Goal: Task Accomplishment & Management: Use online tool/utility

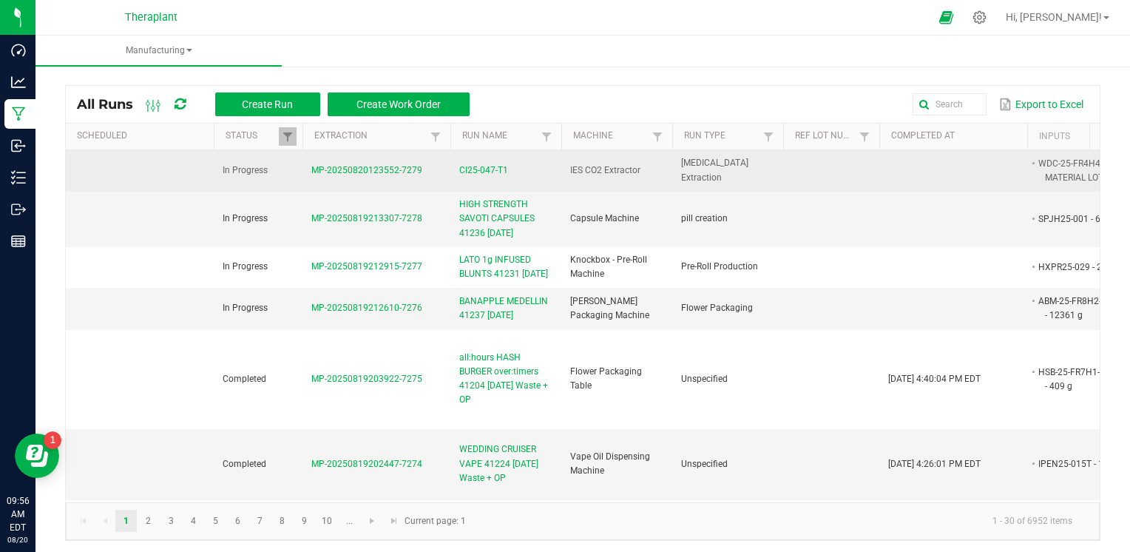
scroll to position [0, 163]
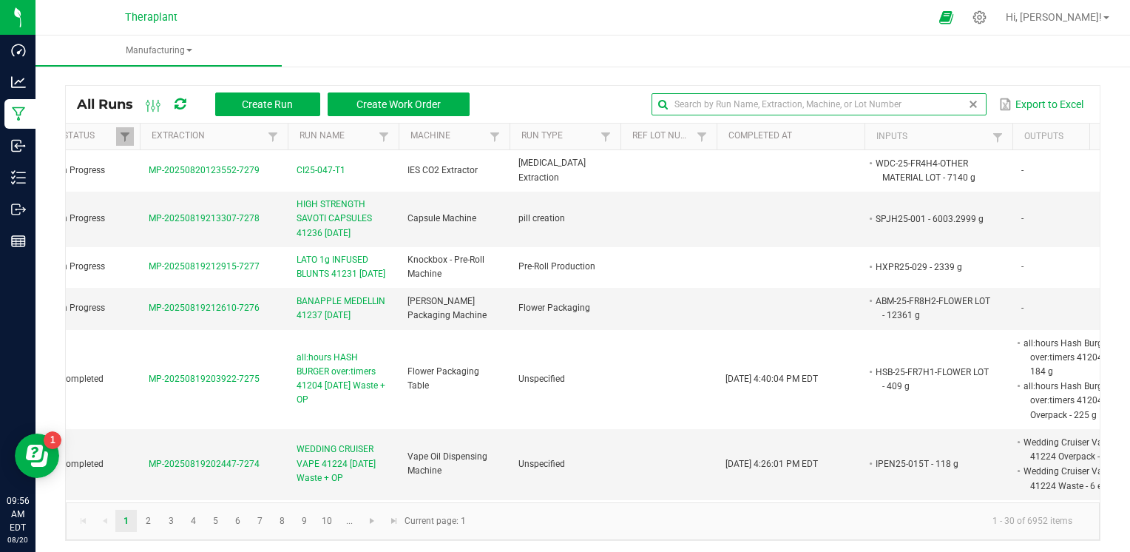
click at [956, 106] on global-search-input-ngx at bounding box center [819, 104] width 334 height 10
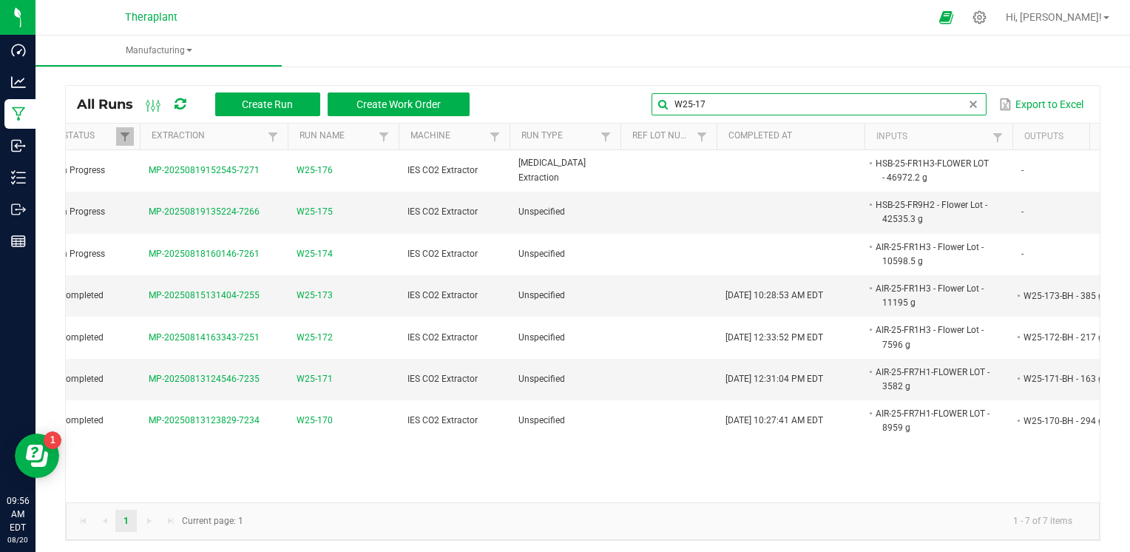
type input "W25-17"
click at [999, 24] on div at bounding box center [980, 17] width 37 height 32
click at [988, 19] on icon at bounding box center [980, 18] width 16 height 16
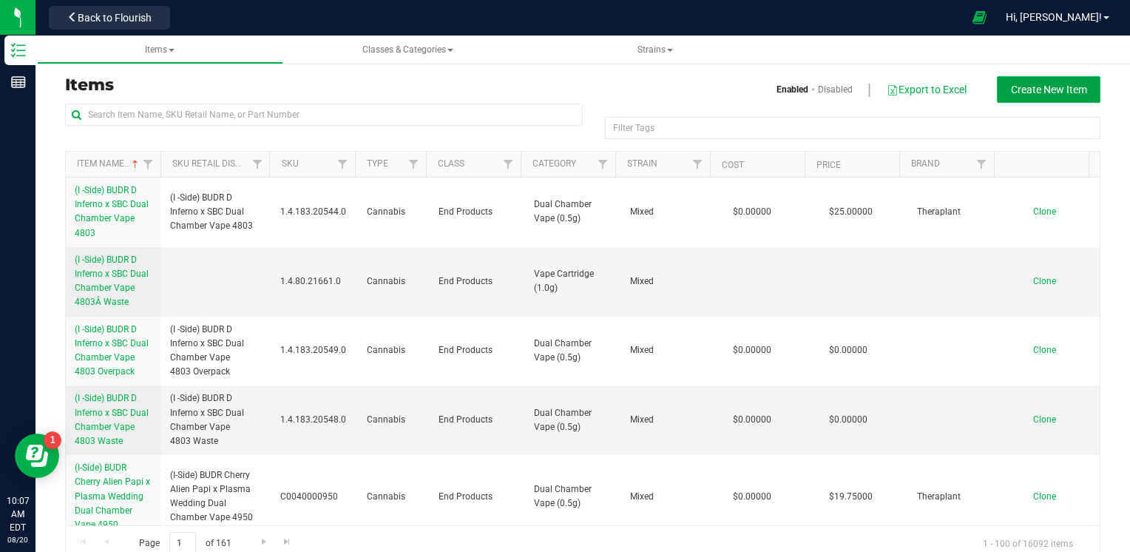
click at [1082, 87] on button "Create New Item" at bounding box center [1049, 89] width 104 height 27
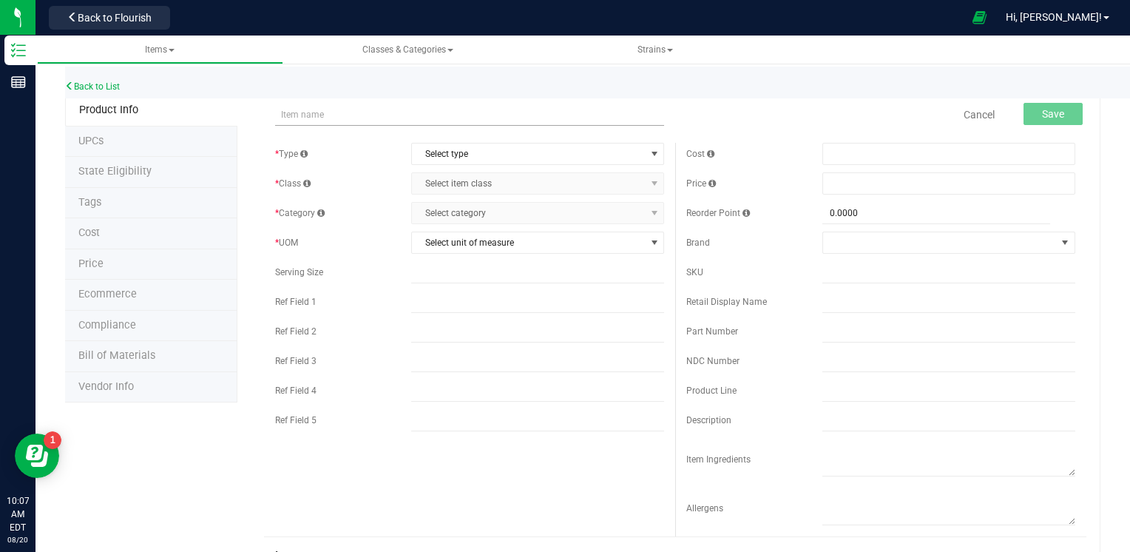
click at [374, 119] on input "text" at bounding box center [469, 115] width 389 height 22
type input "W25-174-BH"
click at [499, 148] on span "Select type" at bounding box center [528, 154] width 233 height 21
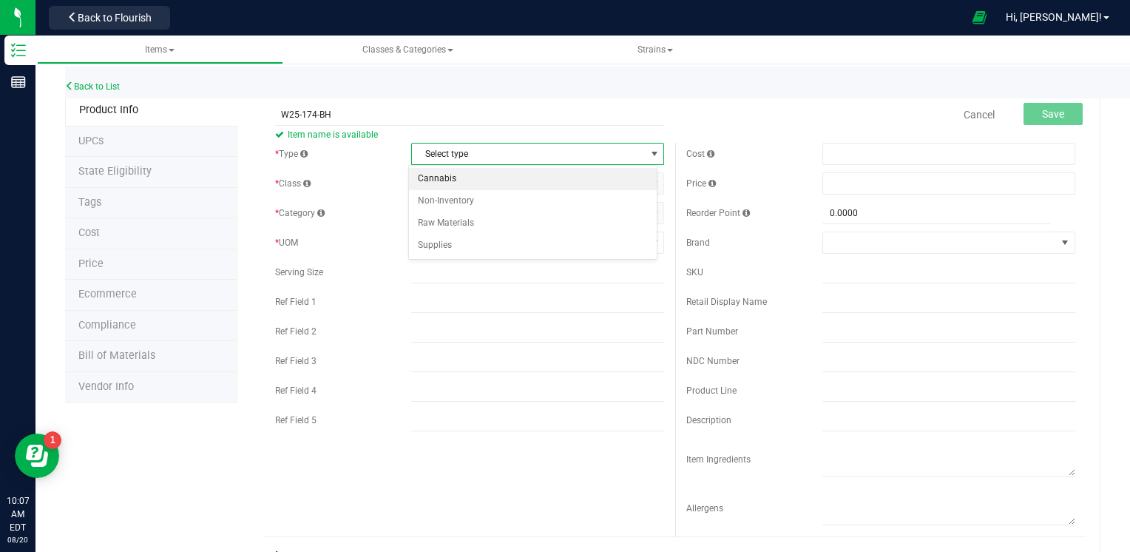
click at [473, 177] on li "Cannabis" at bounding box center [533, 179] width 249 height 22
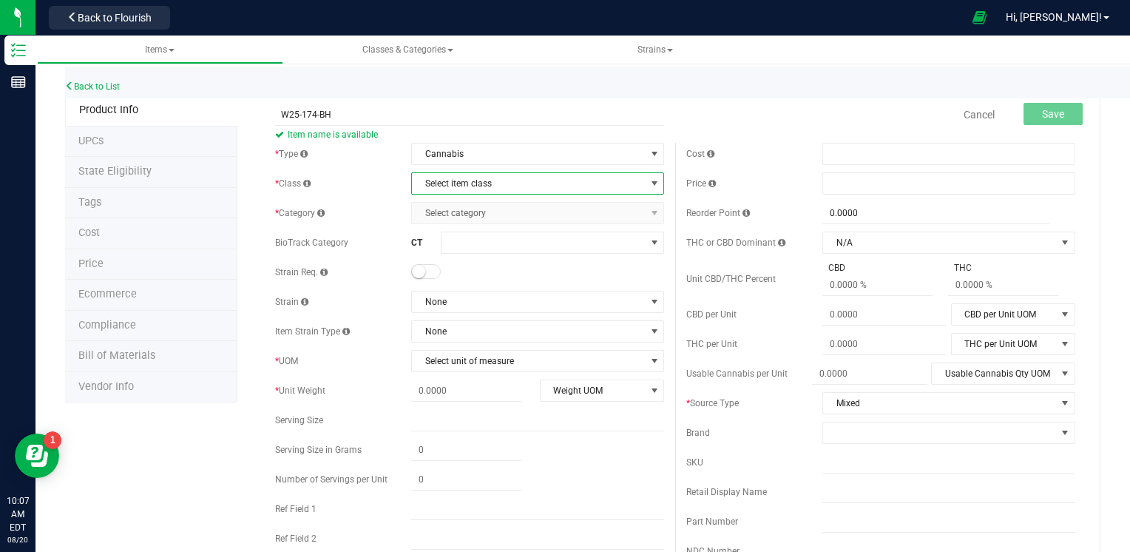
click at [503, 182] on span "Select item class" at bounding box center [528, 183] width 233 height 21
click at [481, 248] on li "Intermediate Products" at bounding box center [533, 253] width 249 height 22
click at [470, 294] on span "None" at bounding box center [528, 301] width 233 height 21
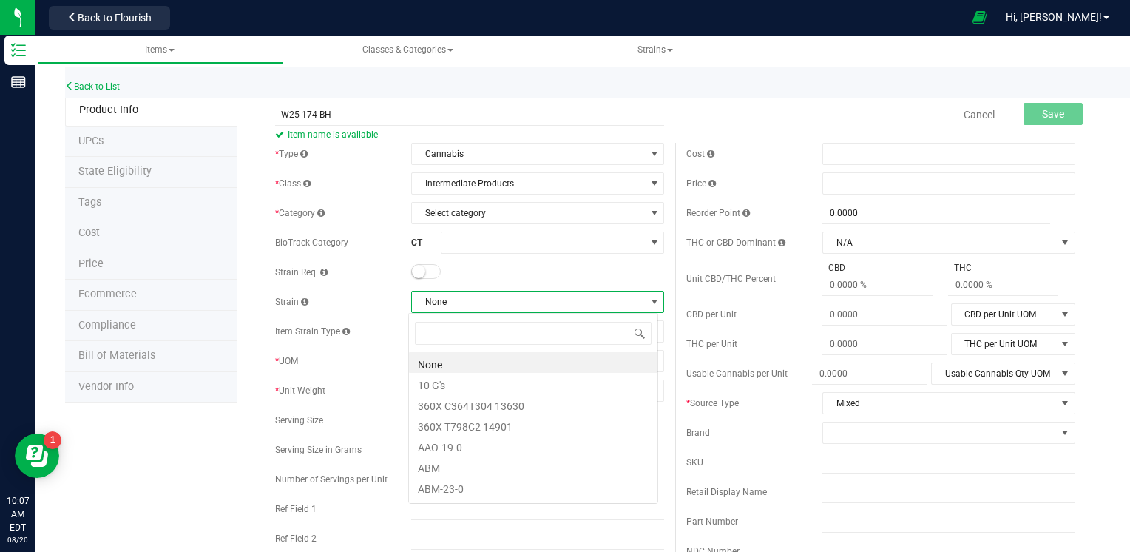
scroll to position [21, 249]
type input "MIXED"
click at [438, 365] on li "Mixed" at bounding box center [533, 362] width 249 height 21
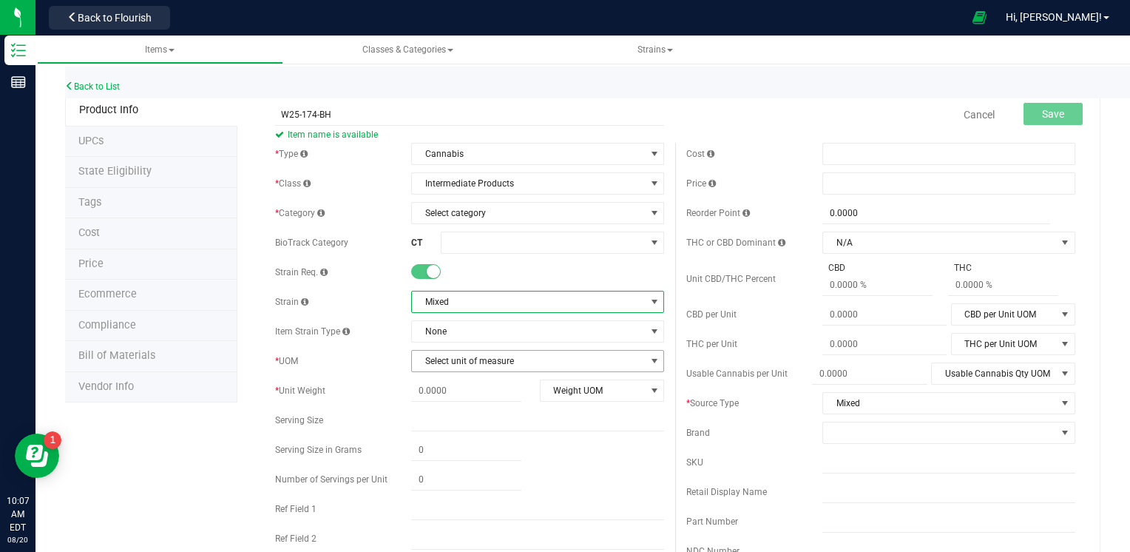
click at [481, 365] on span "Select unit of measure" at bounding box center [528, 361] width 233 height 21
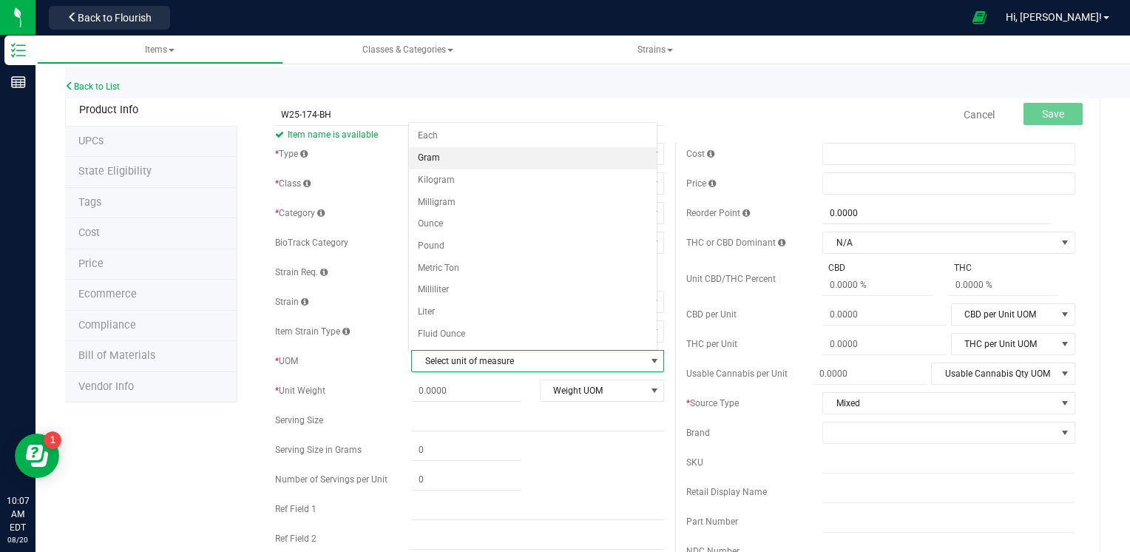
click at [439, 162] on li "Gram" at bounding box center [533, 158] width 249 height 22
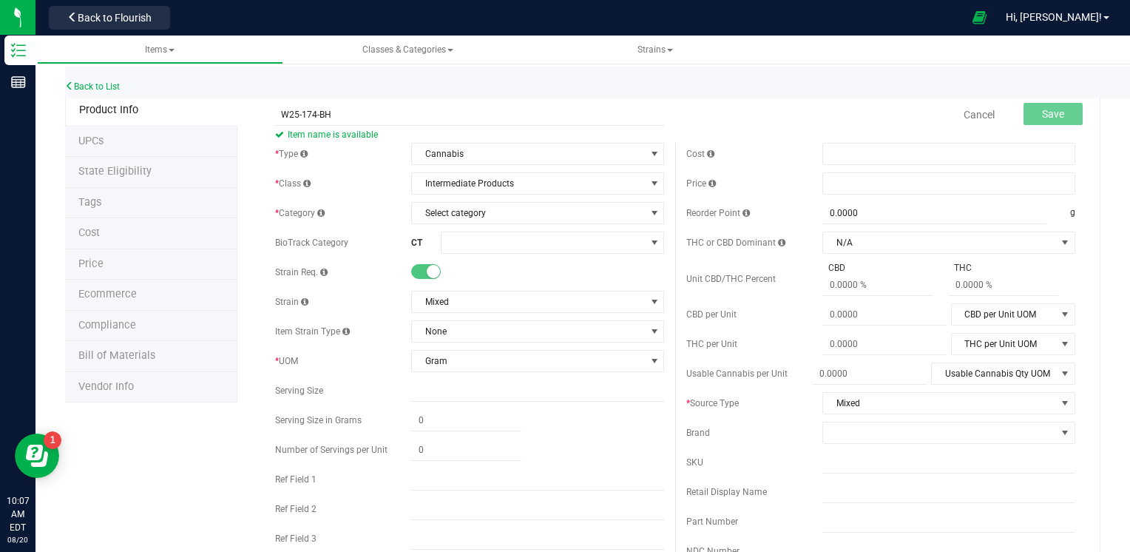
click at [680, 107] on div "Cancel Save" at bounding box center [880, 114] width 411 height 37
click at [527, 212] on span "Select category" at bounding box center [528, 213] width 233 height 21
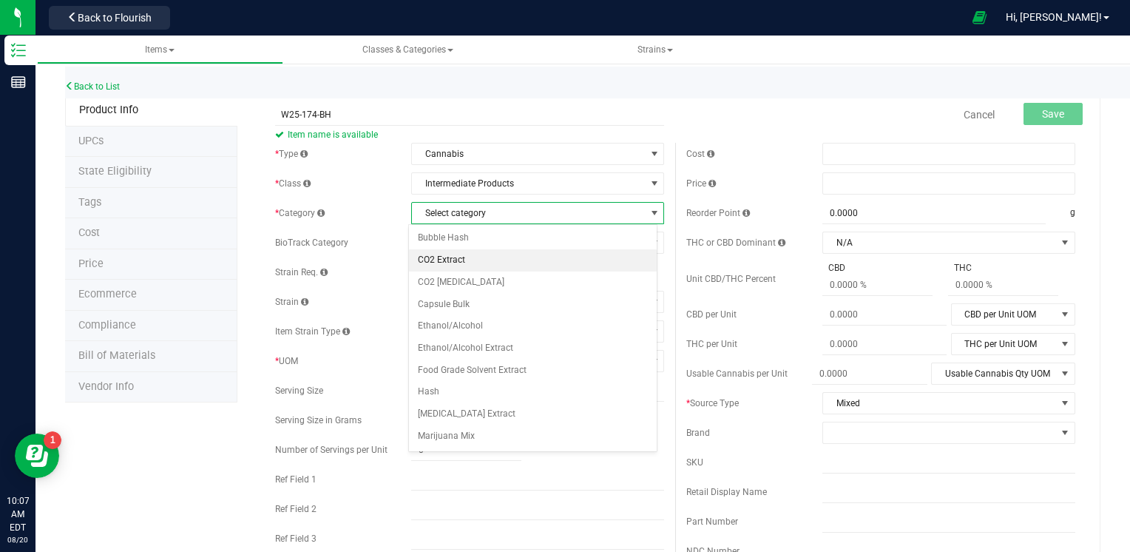
click at [472, 265] on li "CO2 Extract" at bounding box center [533, 260] width 249 height 22
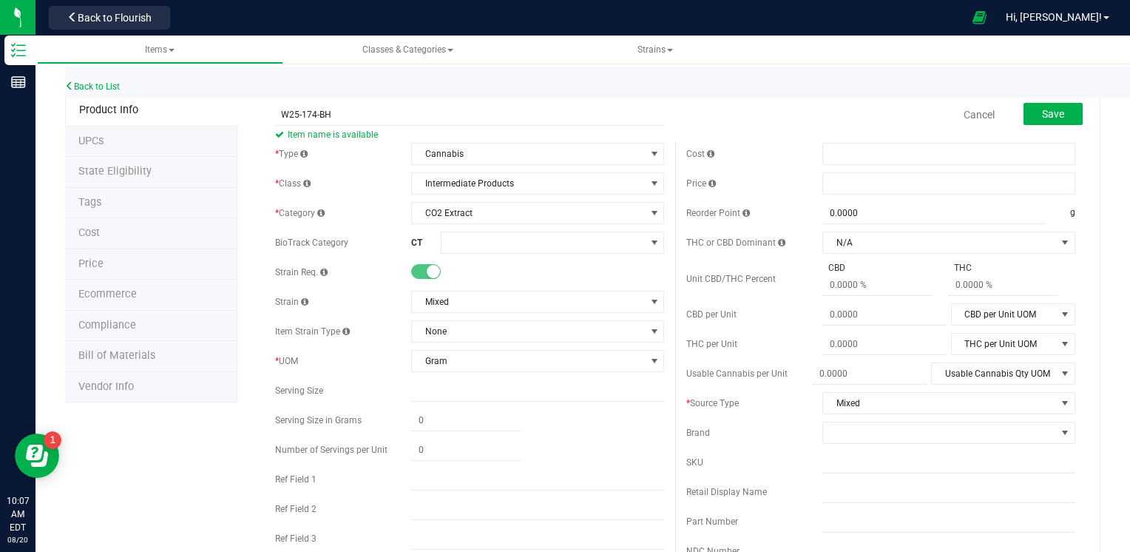
click at [675, 126] on div "Cancel Save" at bounding box center [880, 114] width 411 height 37
click at [1059, 107] on button "Save" at bounding box center [1053, 114] width 59 height 22
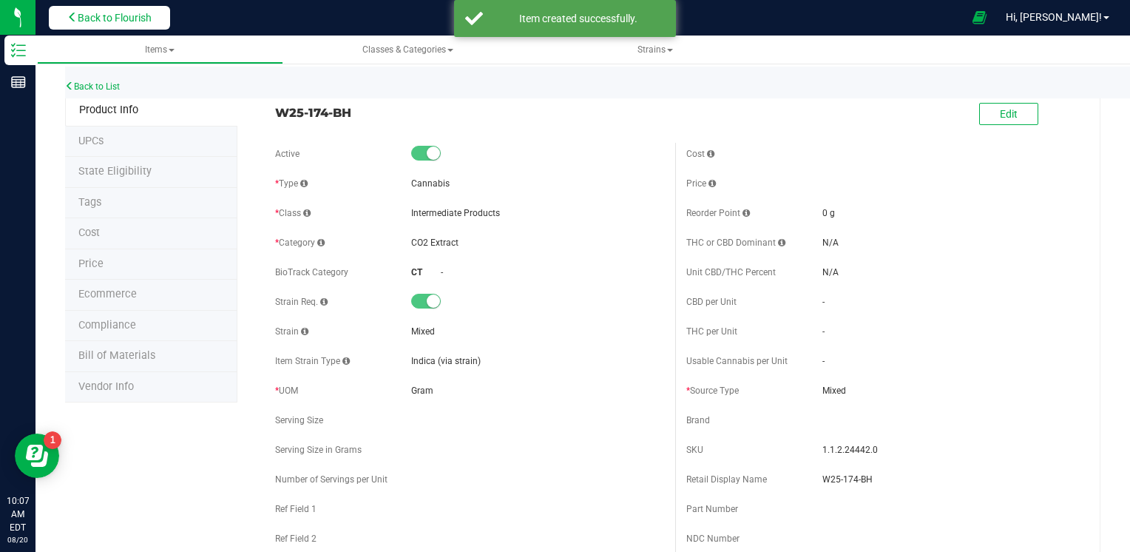
click at [104, 16] on span "Back to Flourish" at bounding box center [115, 18] width 74 height 12
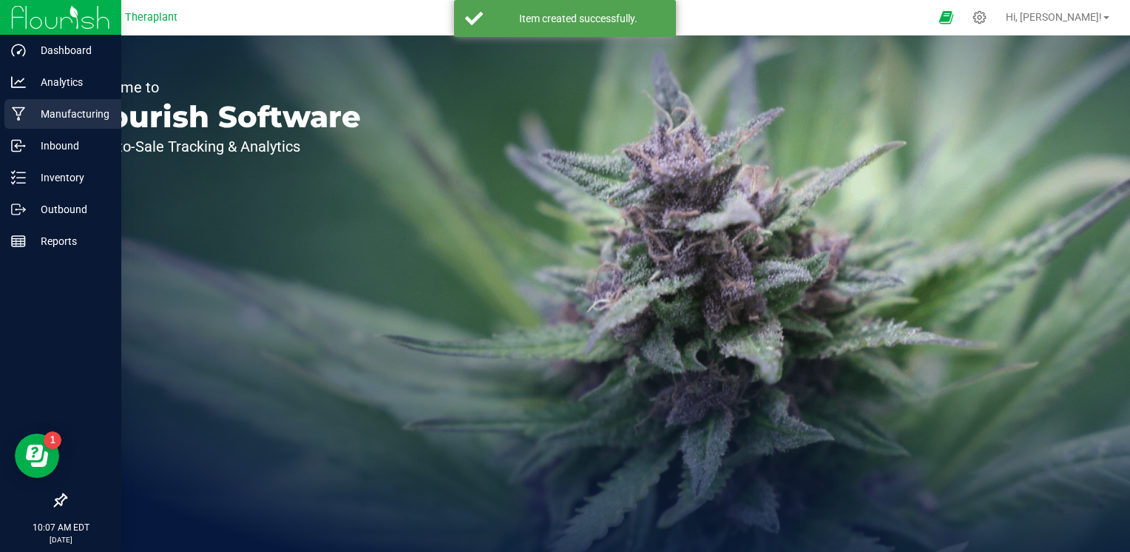
click at [71, 108] on p "Manufacturing" at bounding box center [70, 114] width 89 height 18
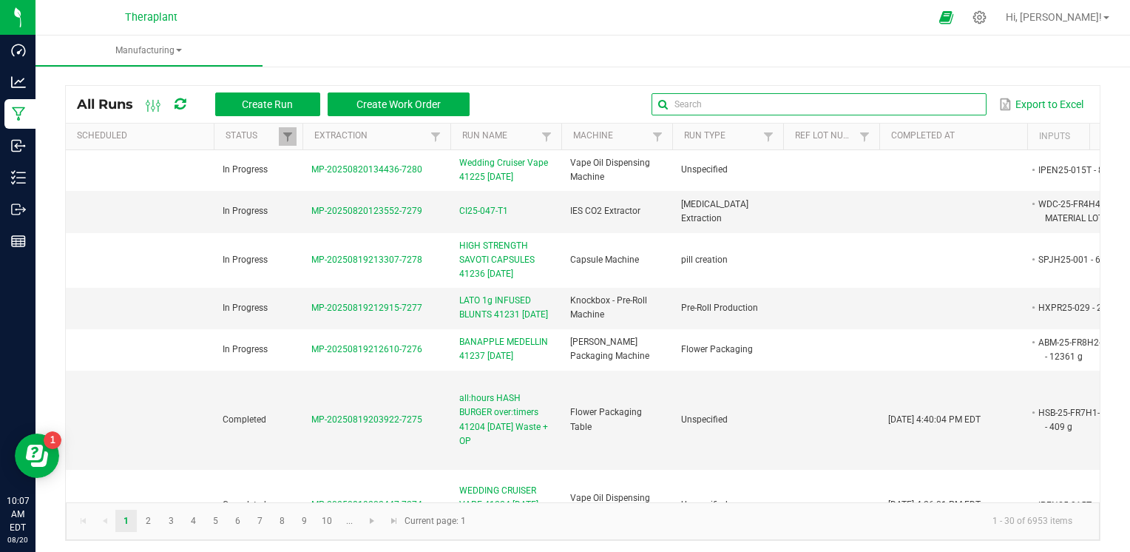
click at [944, 102] on input "text" at bounding box center [819, 104] width 334 height 22
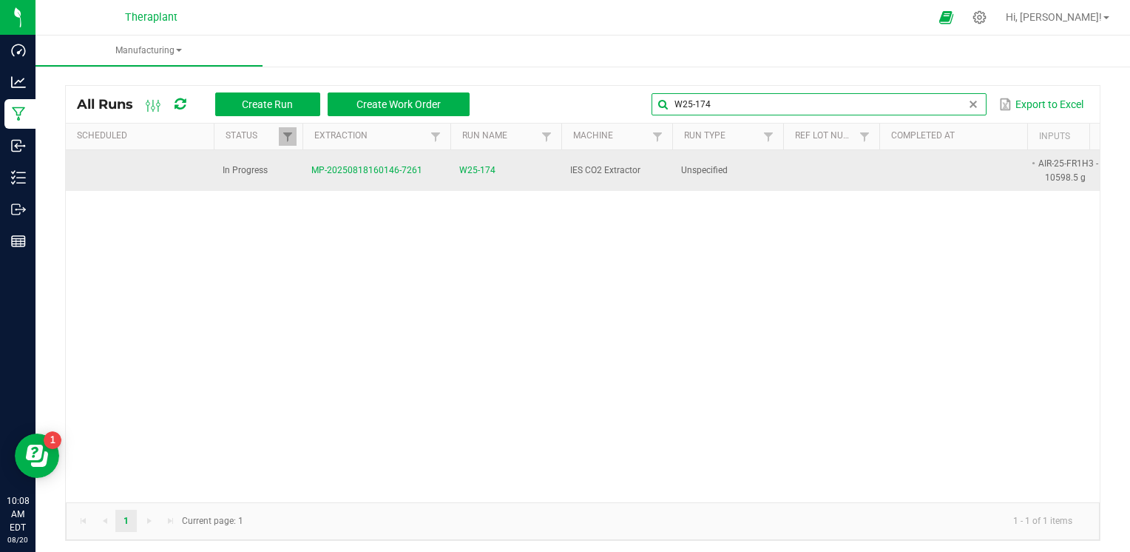
type input "W25-174"
click at [479, 168] on span "W25-174" at bounding box center [477, 170] width 36 height 14
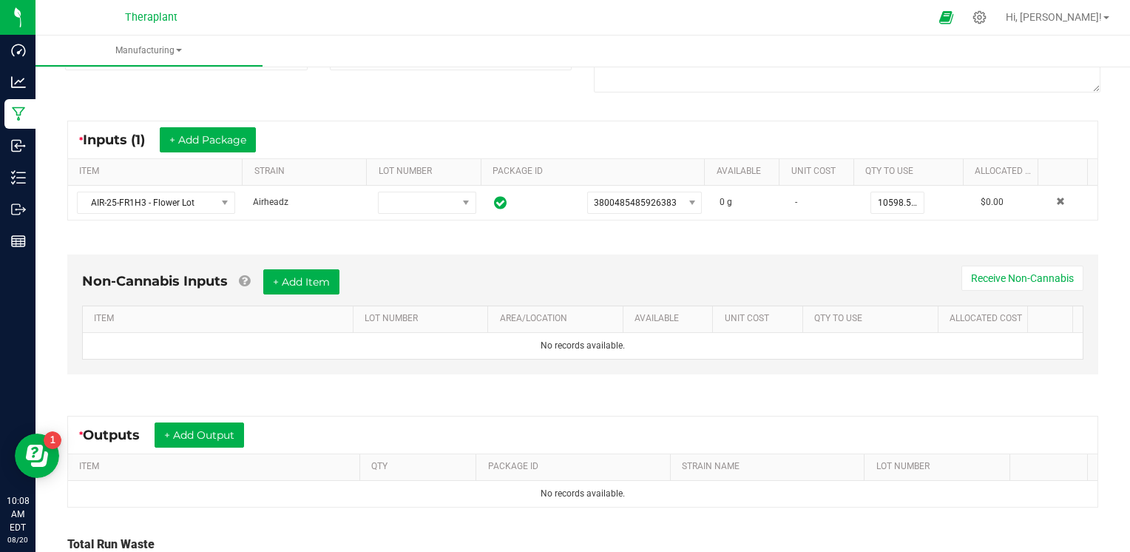
scroll to position [345, 0]
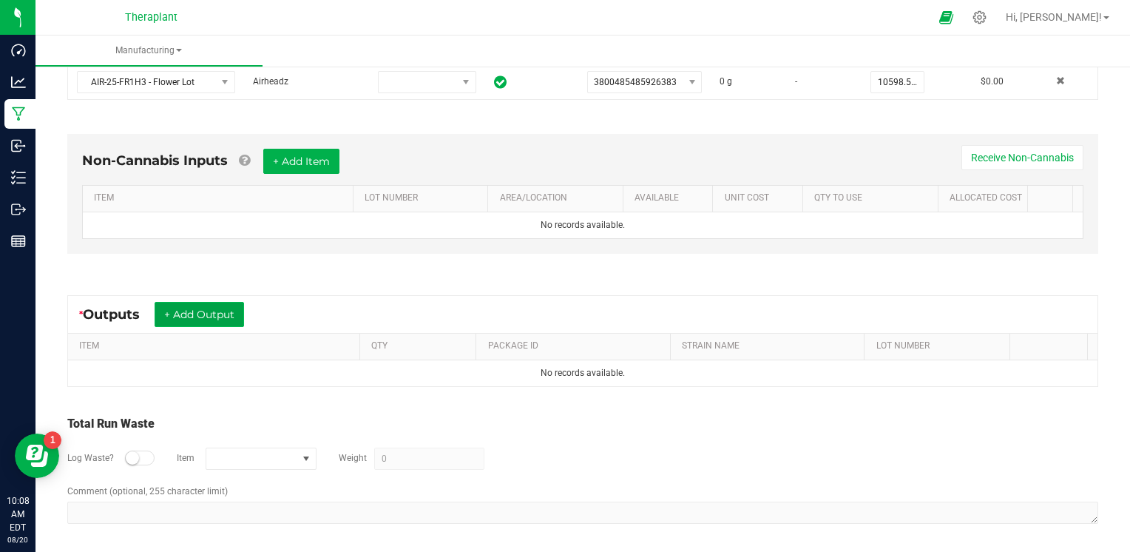
click at [244, 312] on button "+ Add Output" at bounding box center [200, 314] width 90 height 25
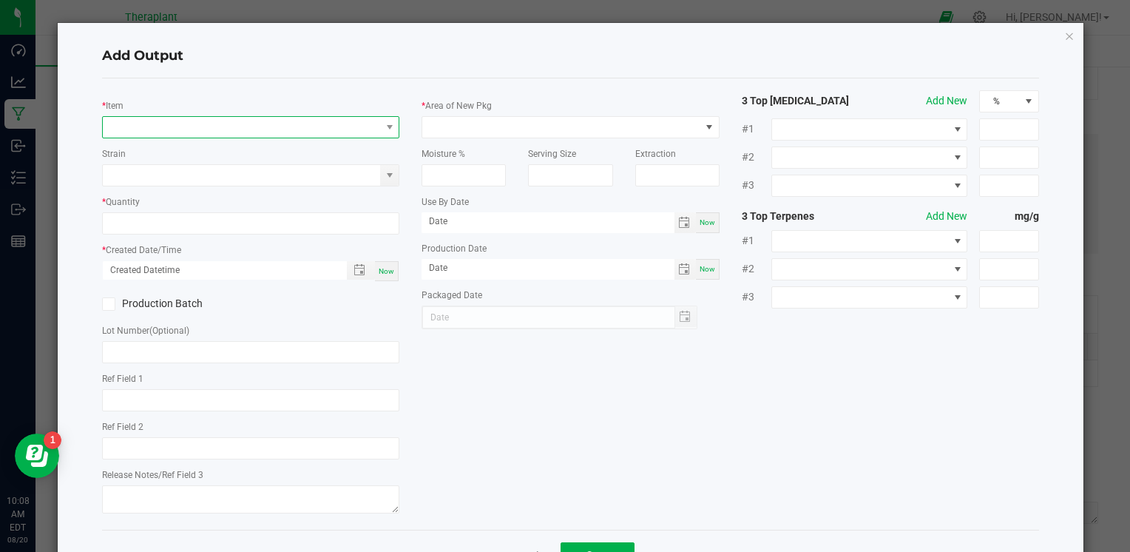
click at [181, 128] on span "NO DATA FOUND" at bounding box center [241, 127] width 277 height 21
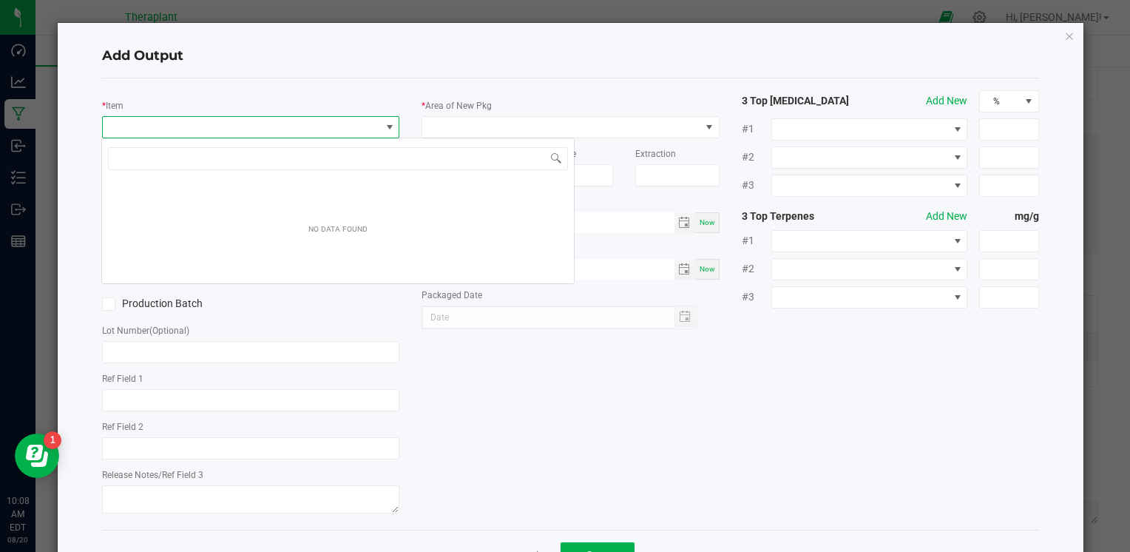
scroll to position [21, 294]
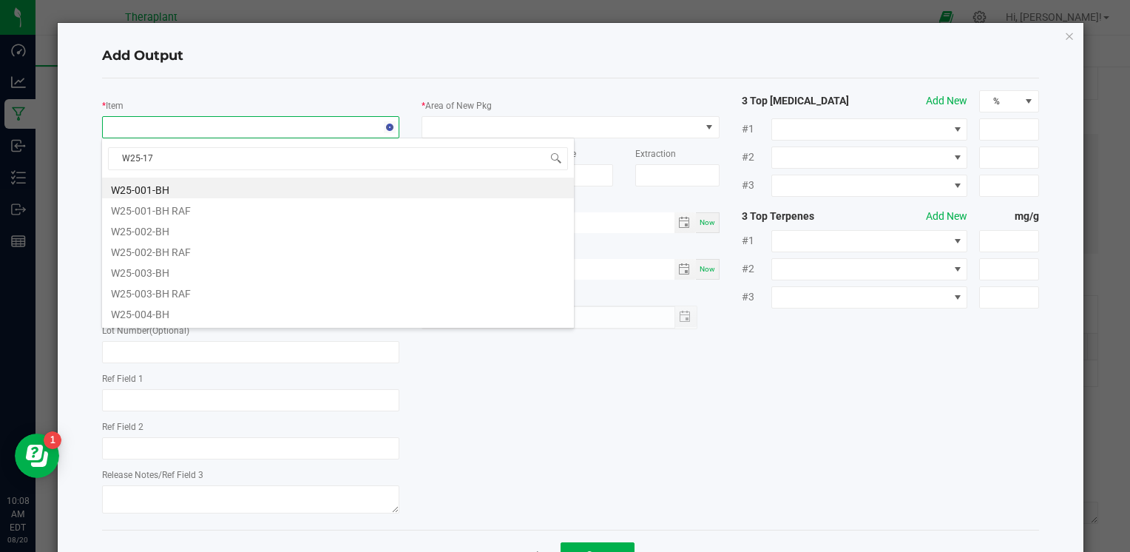
type input "W25-174"
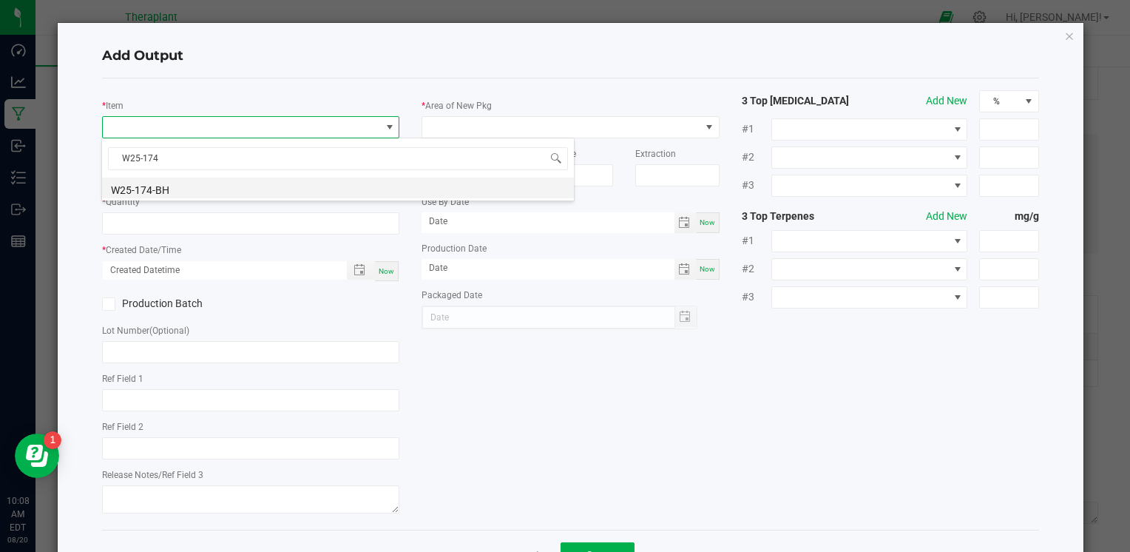
click at [168, 183] on li "W25-174-BH" at bounding box center [338, 188] width 472 height 21
type input "0.0000 g"
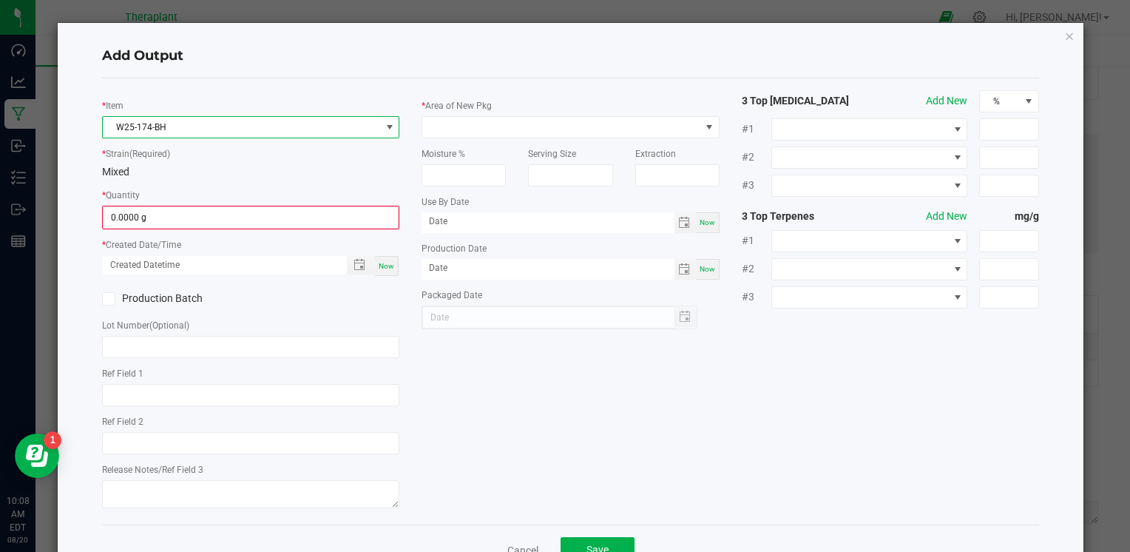
click at [471, 113] on div "* Area of New Pkg" at bounding box center [570, 118] width 297 height 41
click at [465, 126] on span at bounding box center [560, 127] width 277 height 21
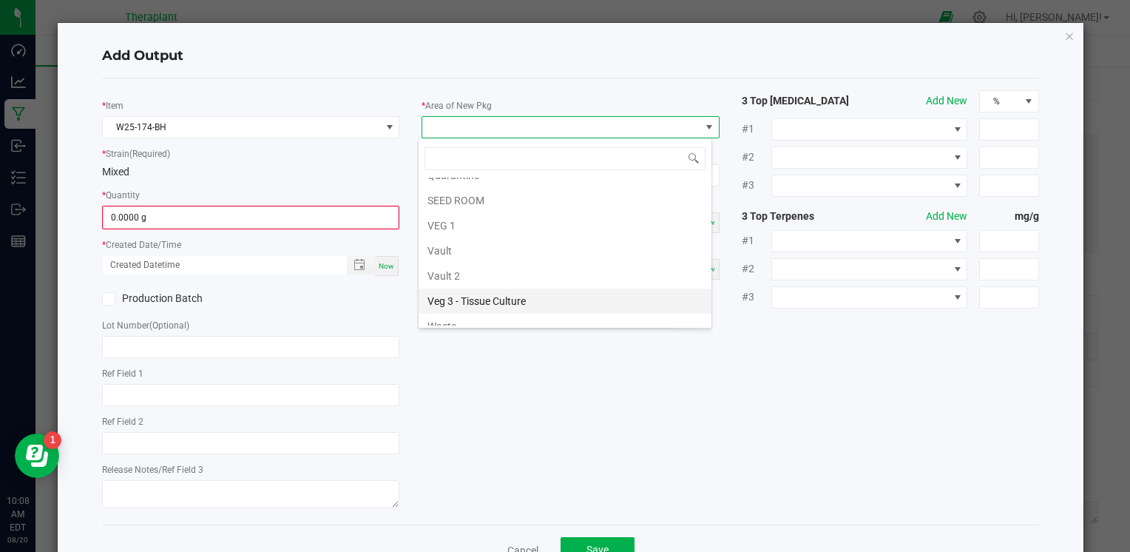
scroll to position [274, 0]
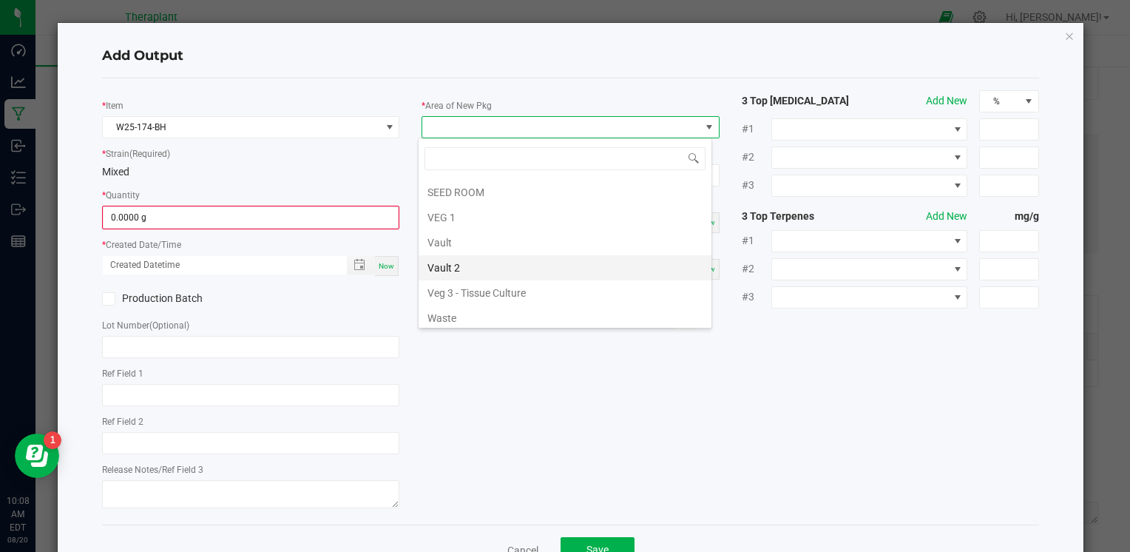
click at [459, 255] on li "Vault 2" at bounding box center [565, 267] width 293 height 25
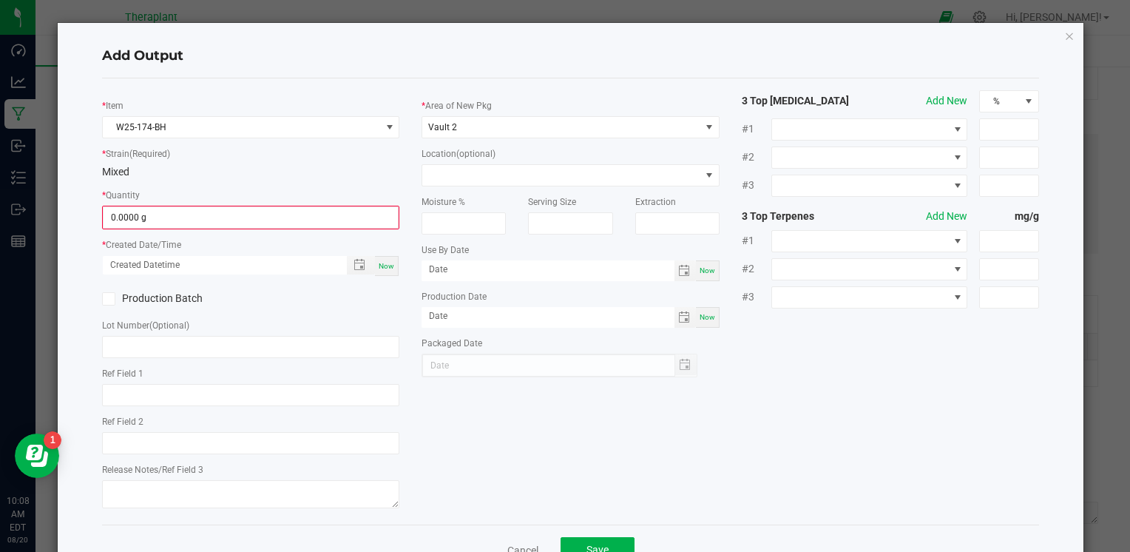
click at [385, 259] on div "Now" at bounding box center [387, 266] width 24 height 20
type input "[DATE] 10:08 AM"
type input "[DATE]"
click at [142, 211] on input "0" at bounding box center [251, 217] width 294 height 21
type input "6"
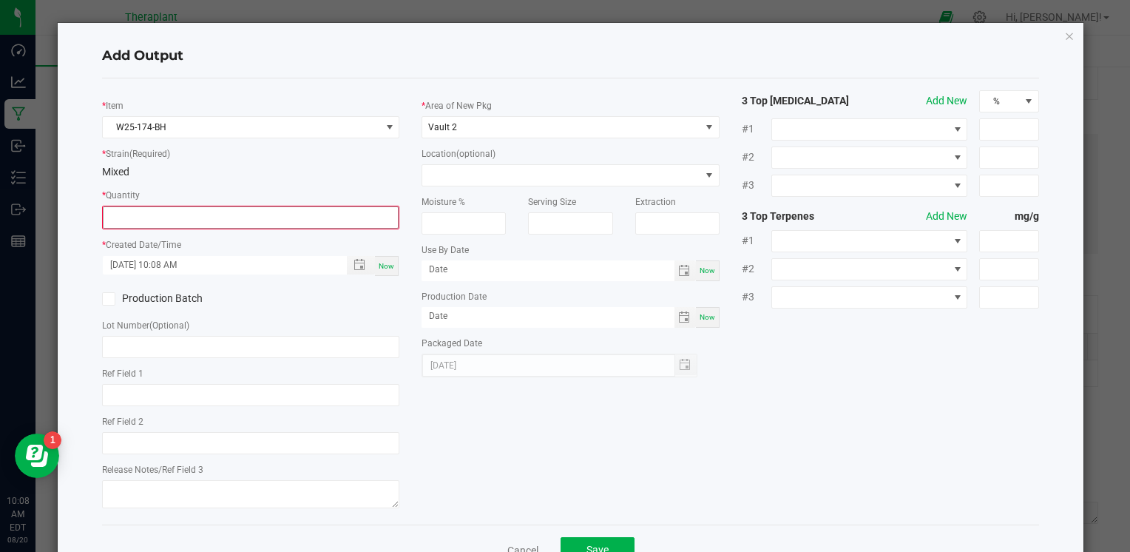
click at [178, 207] on input at bounding box center [251, 217] width 294 height 21
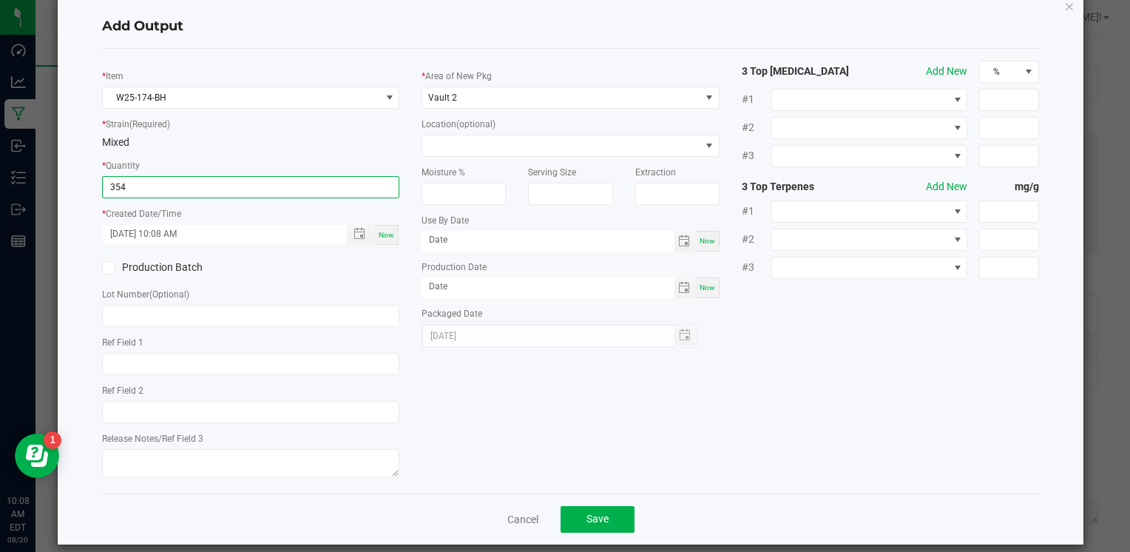
scroll to position [45, 0]
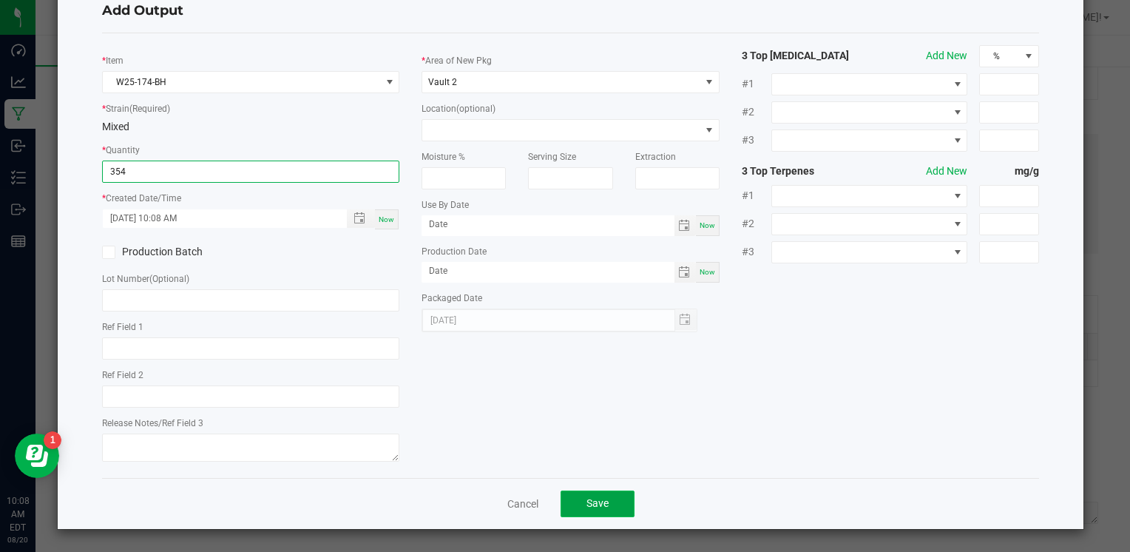
type input "354.0000 g"
click at [607, 503] on button "Save" at bounding box center [598, 503] width 74 height 27
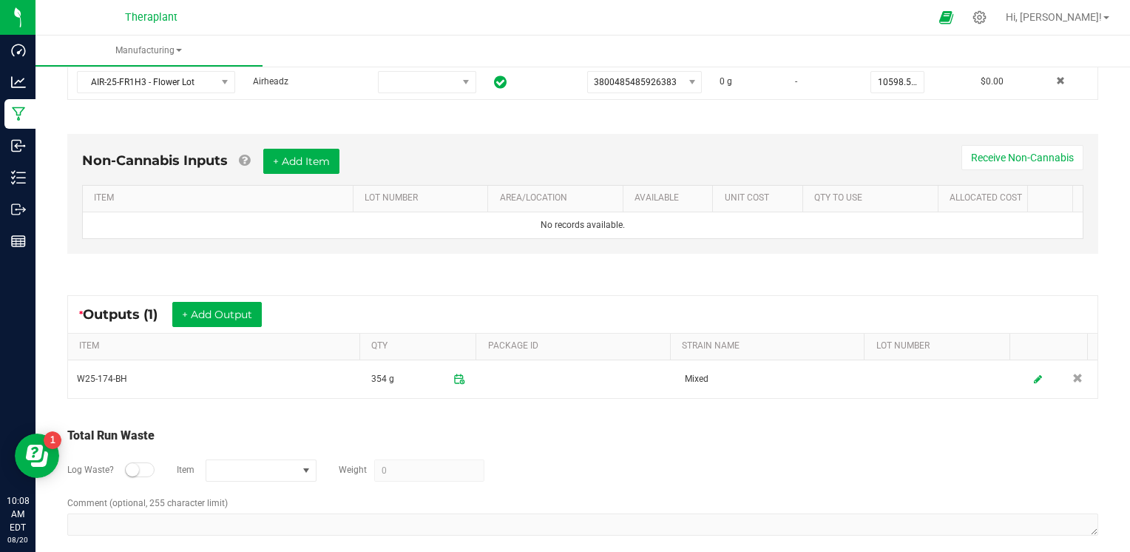
click at [133, 464] on small at bounding box center [132, 469] width 13 height 13
click at [233, 472] on span "NO DATA FOUND" at bounding box center [251, 470] width 91 height 21
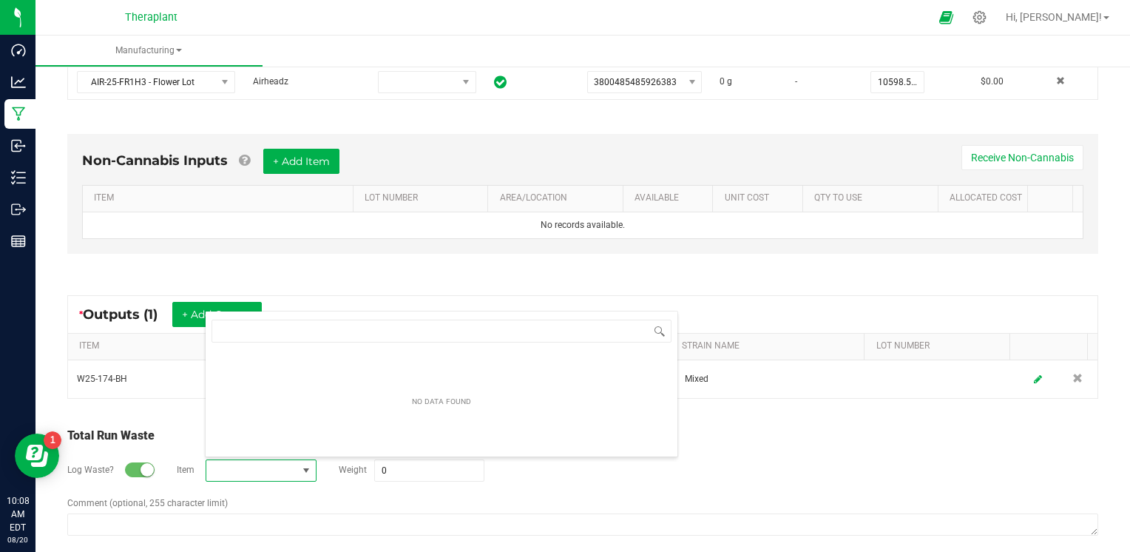
scroll to position [21, 110]
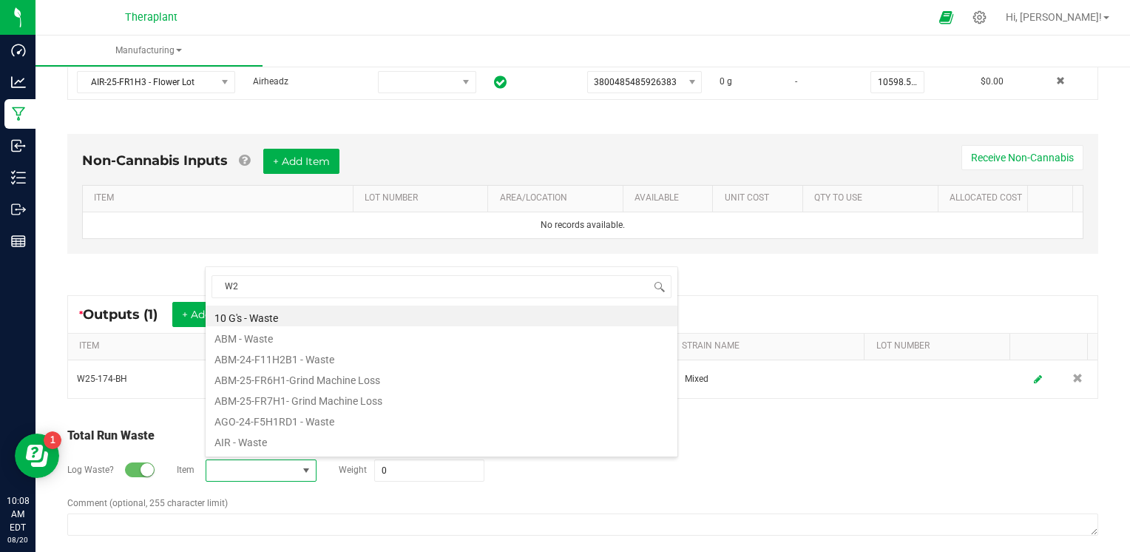
type input "W25"
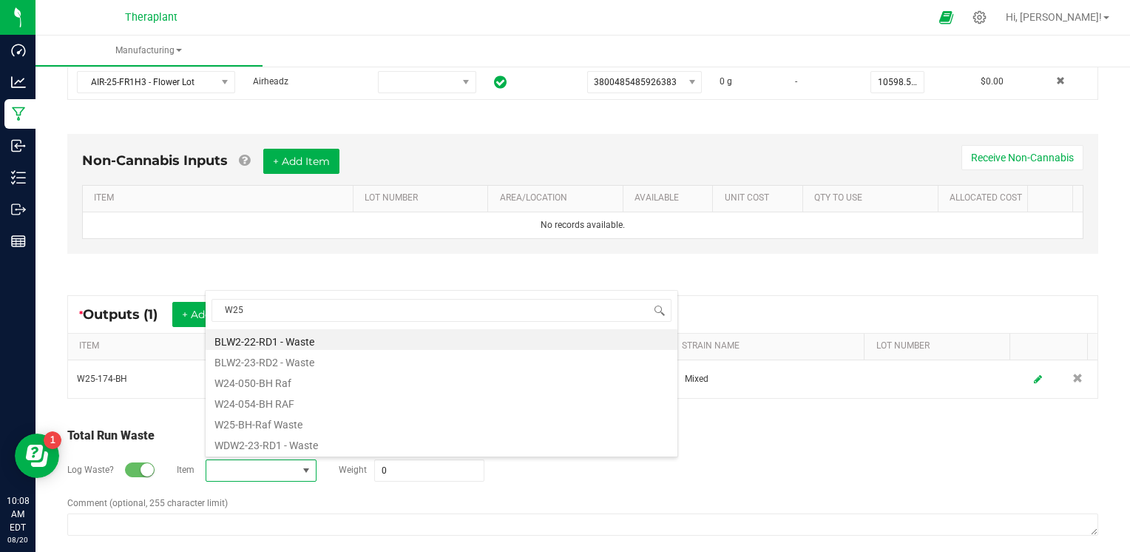
scroll to position [0, 0]
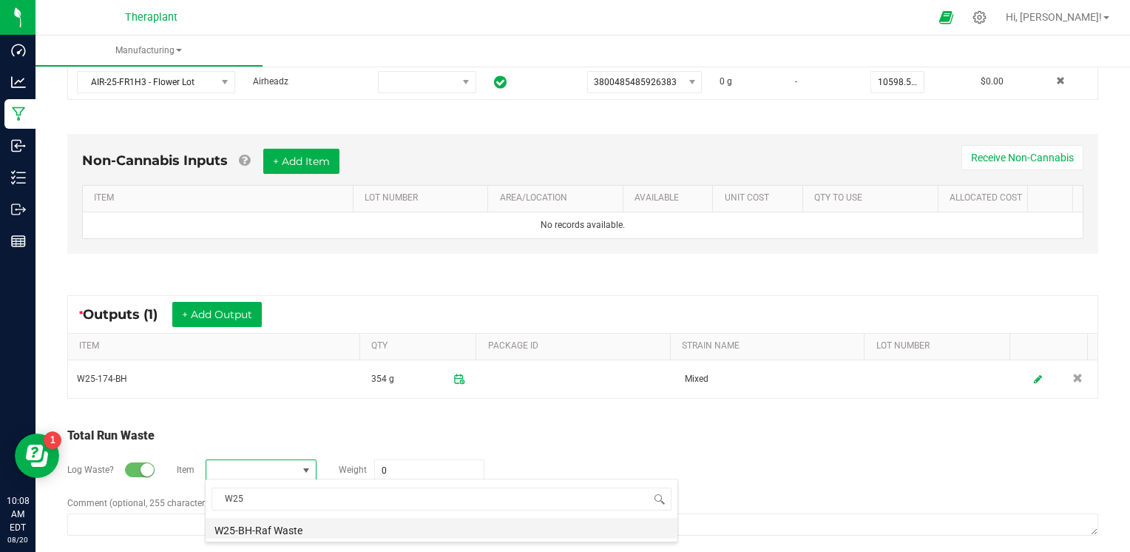
click at [273, 525] on li "W25-BH-Raf Waste" at bounding box center [442, 528] width 472 height 21
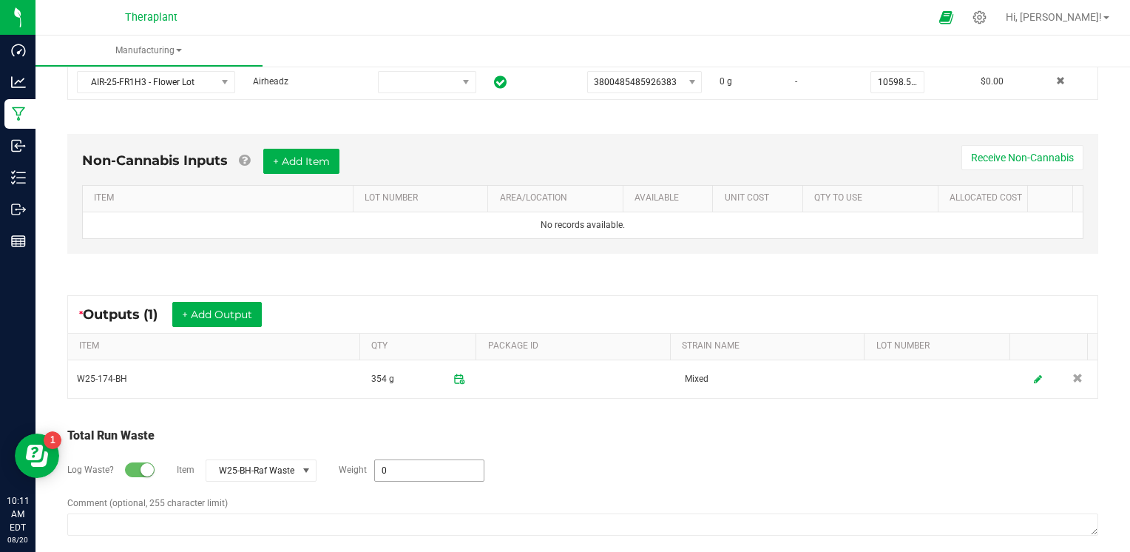
click at [400, 464] on input "0" at bounding box center [429, 470] width 109 height 21
type input "27911 g"
click at [528, 487] on div "Log Waste? Item W25-BH-Raf Waste Weight 27911 g" at bounding box center [582, 471] width 1031 height 52
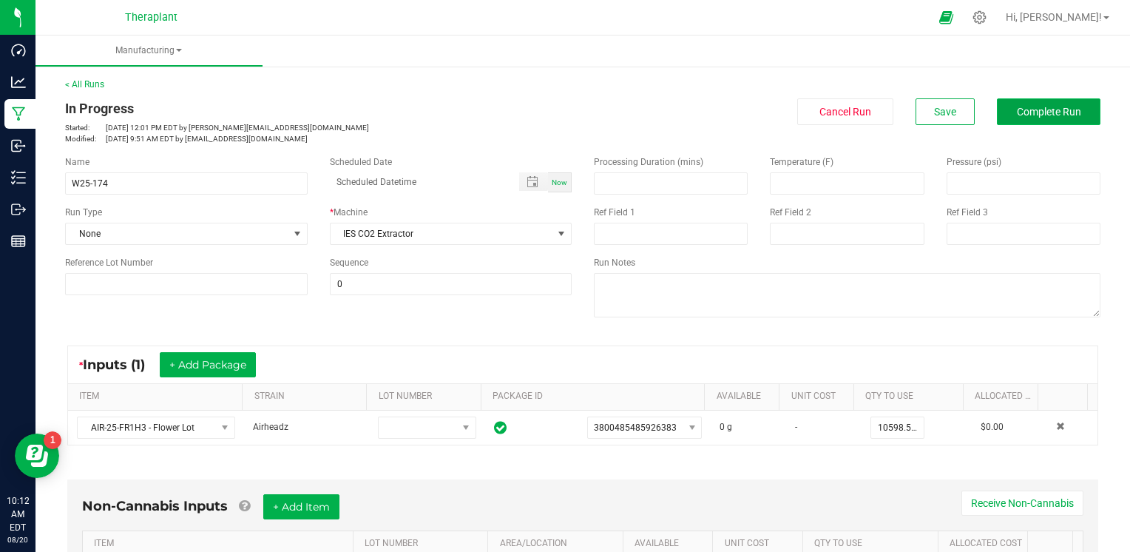
click at [1077, 107] on button "Complete Run" at bounding box center [1049, 111] width 104 height 27
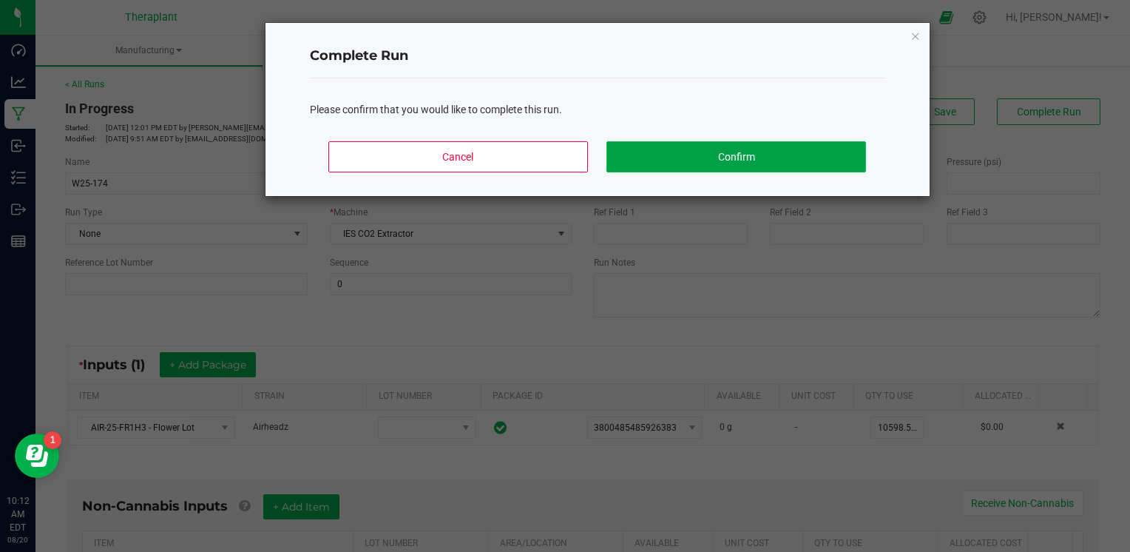
click at [806, 159] on button "Confirm" at bounding box center [736, 156] width 259 height 31
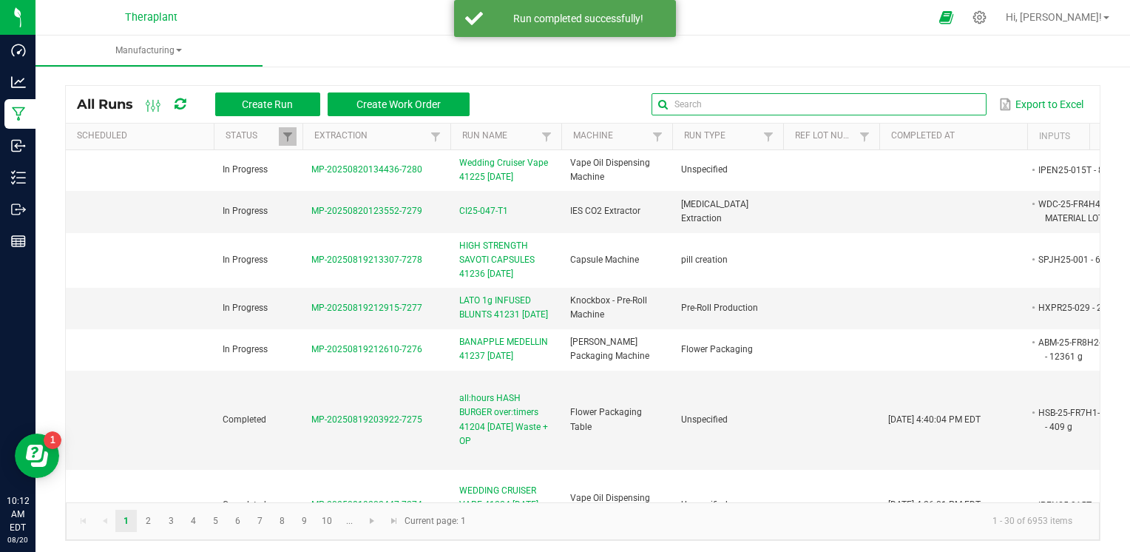
click at [935, 99] on input "text" at bounding box center [819, 104] width 334 height 22
